Goal: Task Accomplishment & Management: Manage account settings

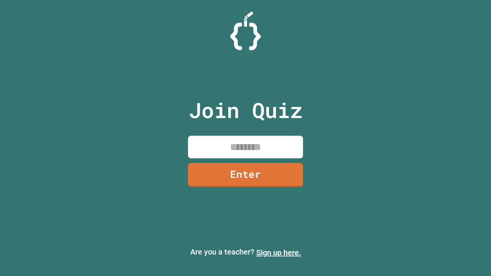
click at [278, 253] on link "Sign up here." at bounding box center [278, 252] width 45 height 9
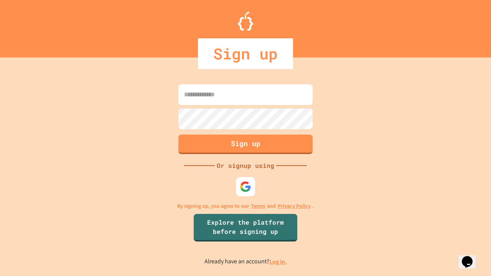
click at [278, 262] on link "Log in." at bounding box center [278, 262] width 18 height 8
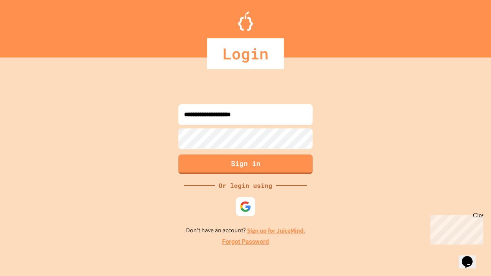
type input "**********"
